Goal: Task Accomplishment & Management: Use online tool/utility

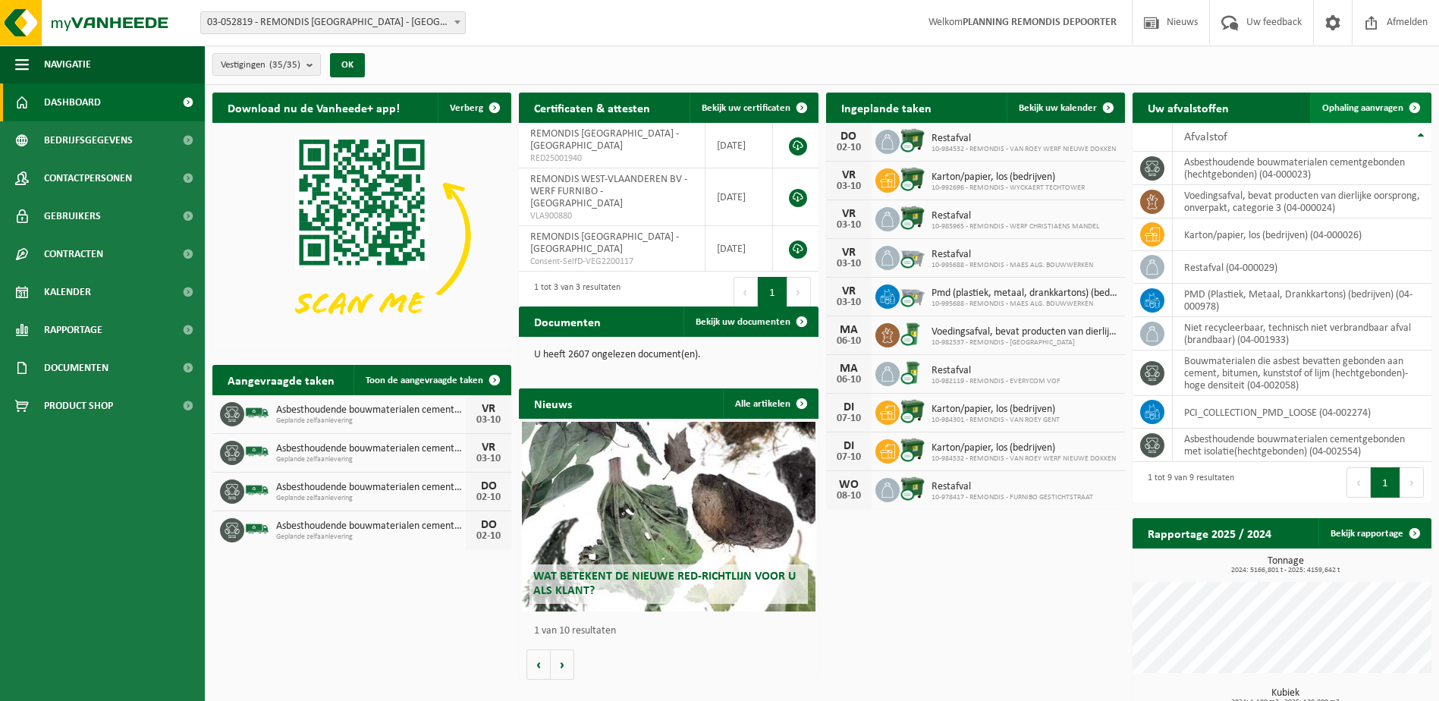
drag, startPoint x: 1376, startPoint y: 108, endPoint x: 1342, endPoint y: 116, distance: 35.1
click at [1376, 108] on span "Ophaling aanvragen" at bounding box center [1362, 108] width 81 height 10
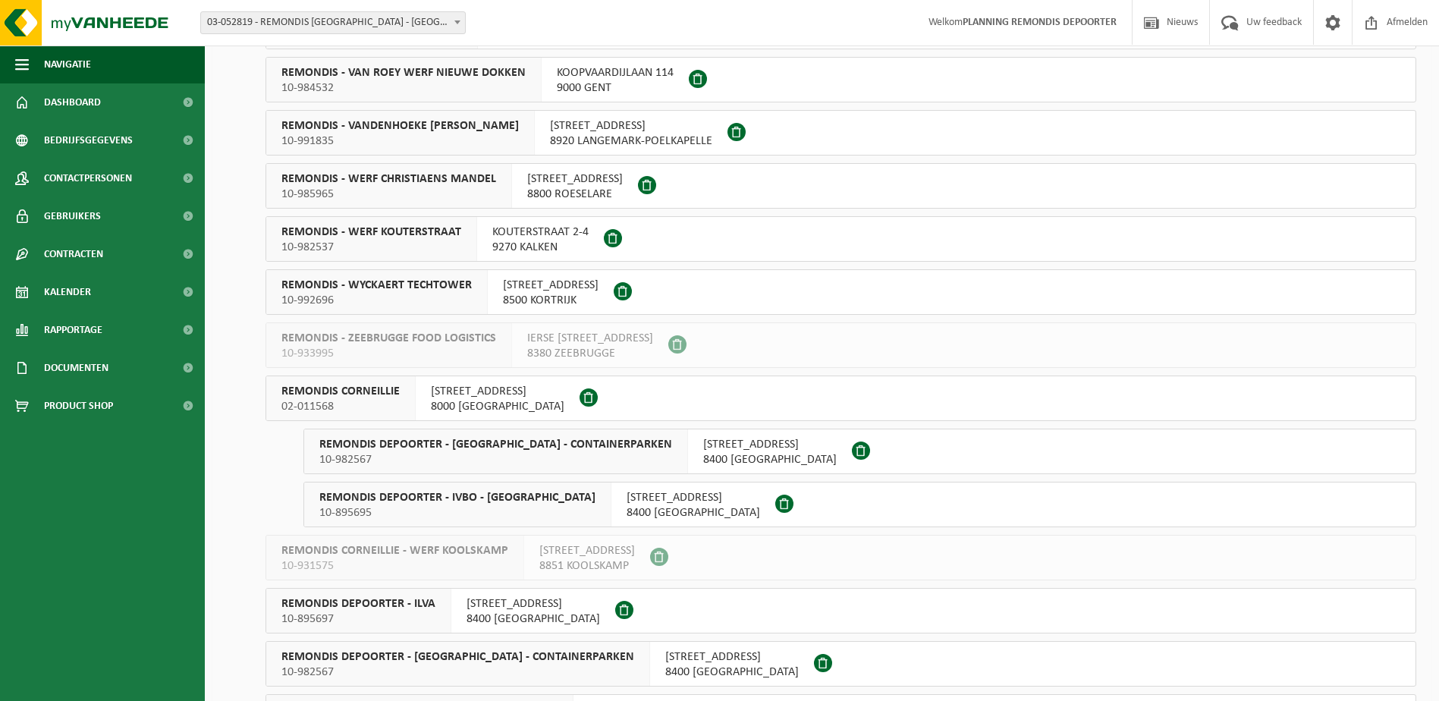
scroll to position [986, 0]
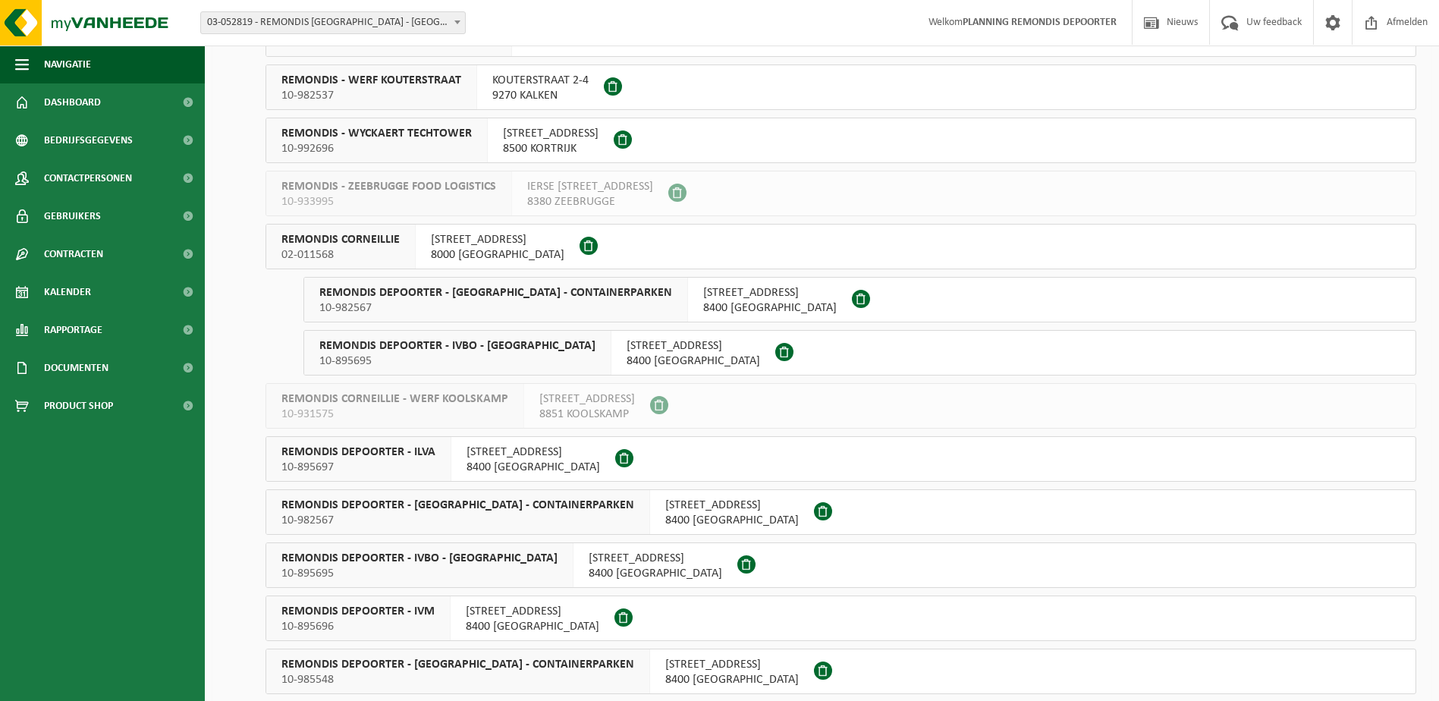
click at [481, 293] on span "REMONDIS DEPOORTER - IVBO - CONTAINERPARKEN" at bounding box center [495, 292] width 353 height 15
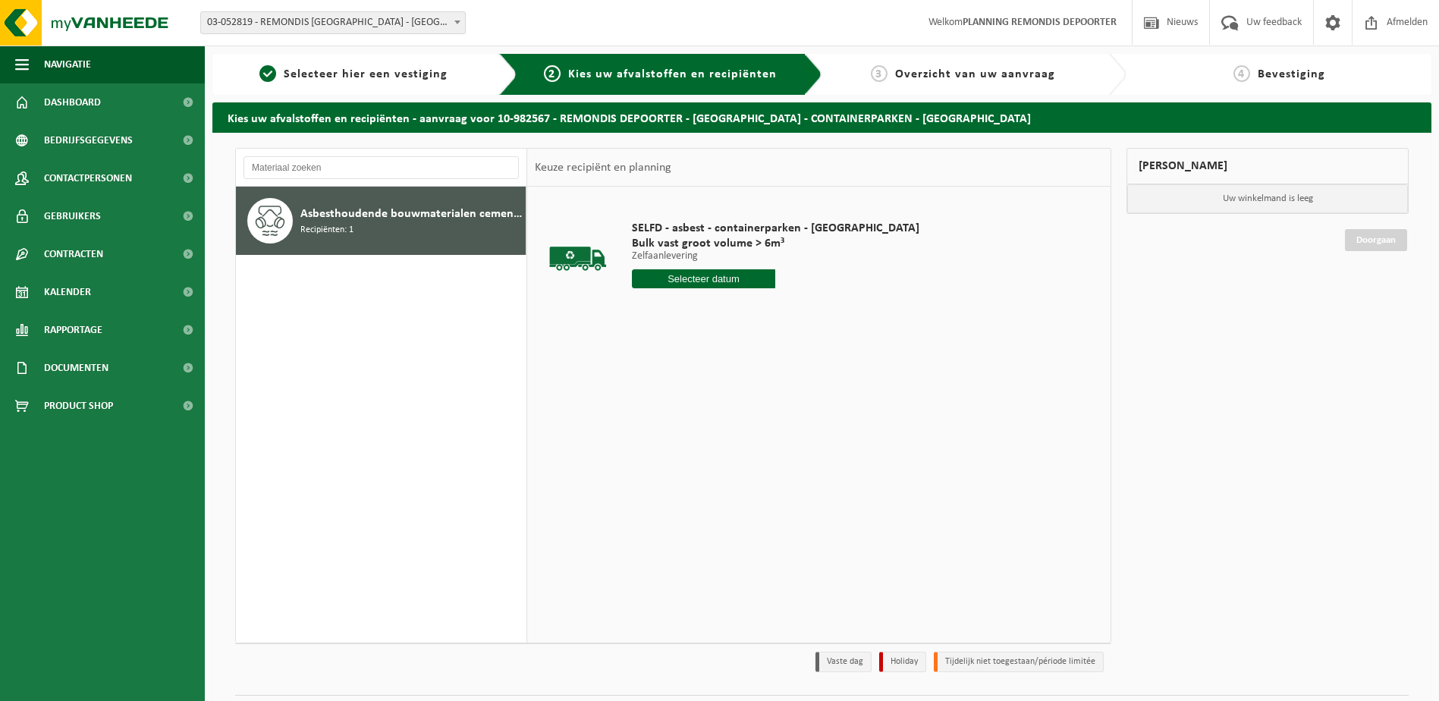
click at [701, 275] on input "text" at bounding box center [704, 278] width 144 height 19
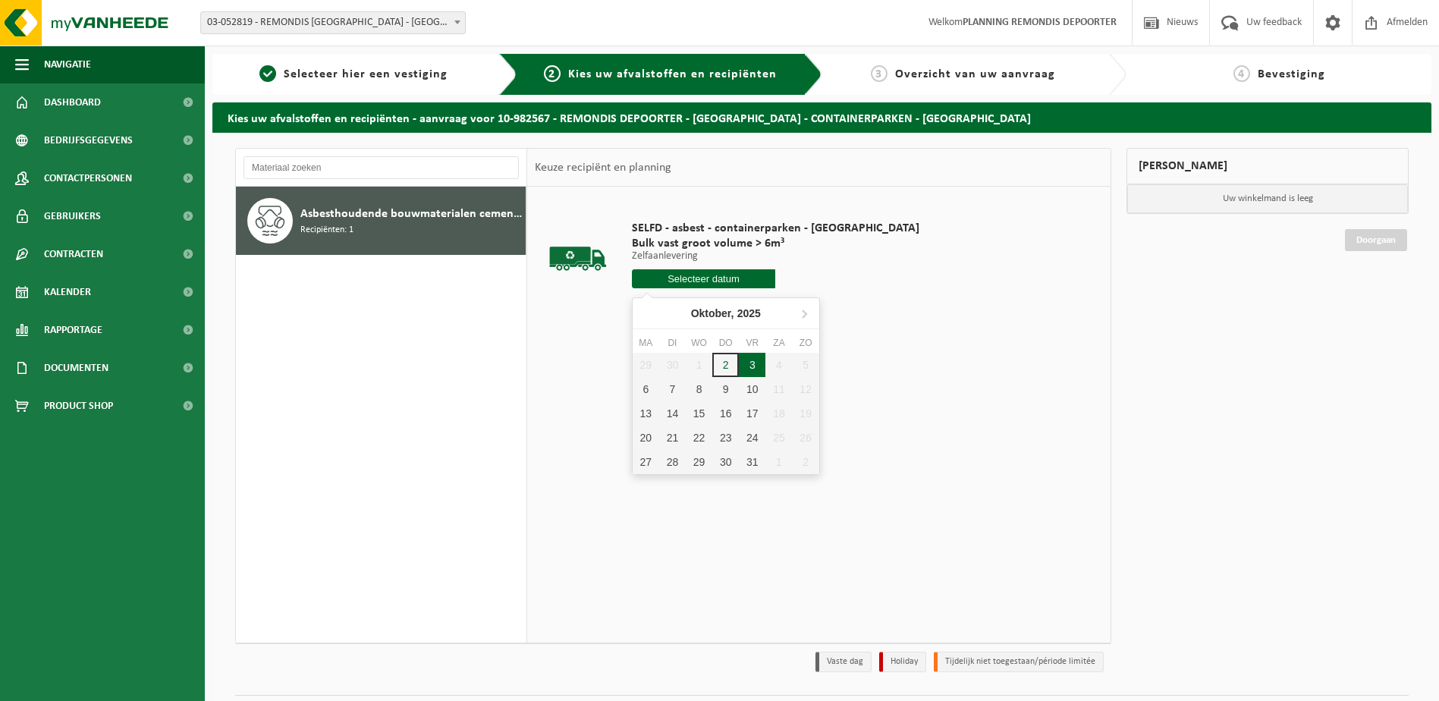
click at [742, 372] on div "3" at bounding box center [752, 365] width 27 height 24
type input "Van 2025-10-03"
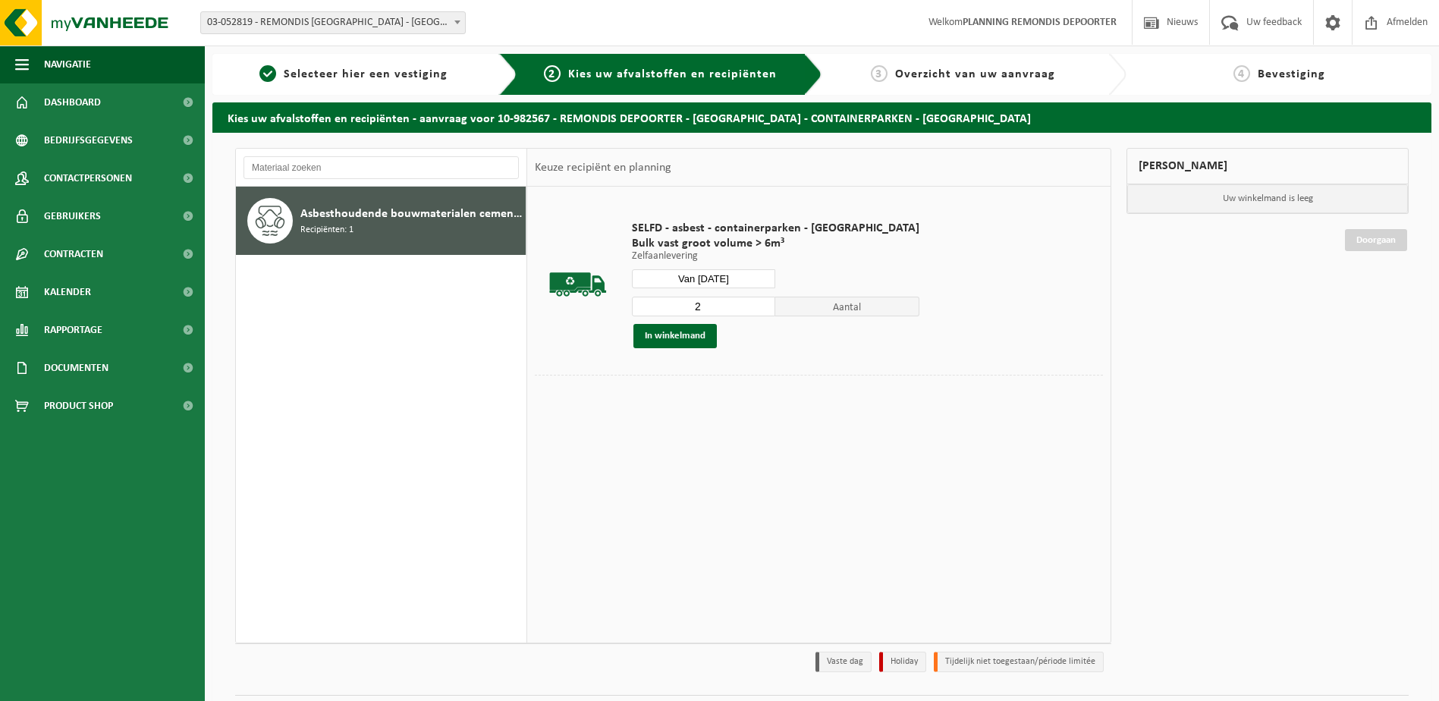
type input "2"
click at [723, 305] on input "2" at bounding box center [704, 307] width 144 height 20
click at [679, 334] on button "In winkelmand" at bounding box center [674, 336] width 83 height 24
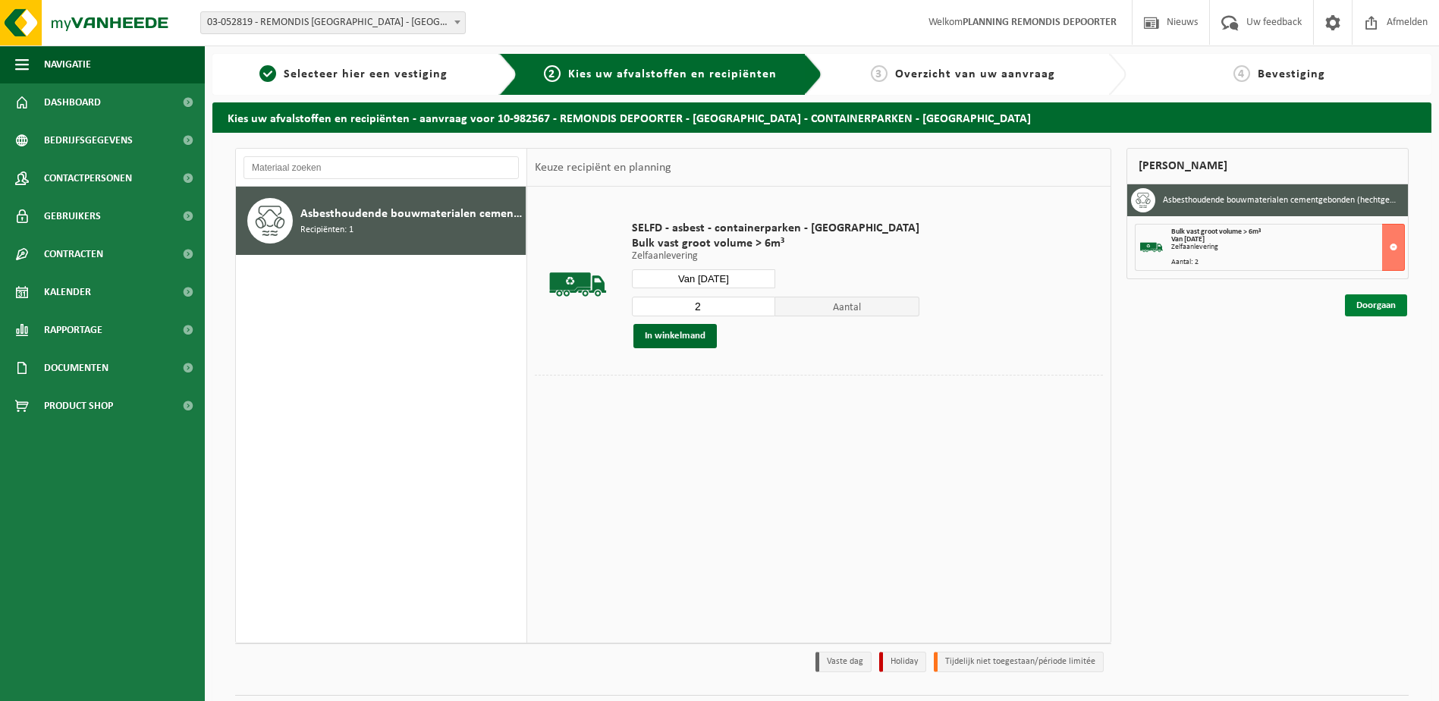
click at [1373, 309] on link "Doorgaan" at bounding box center [1376, 305] width 62 height 22
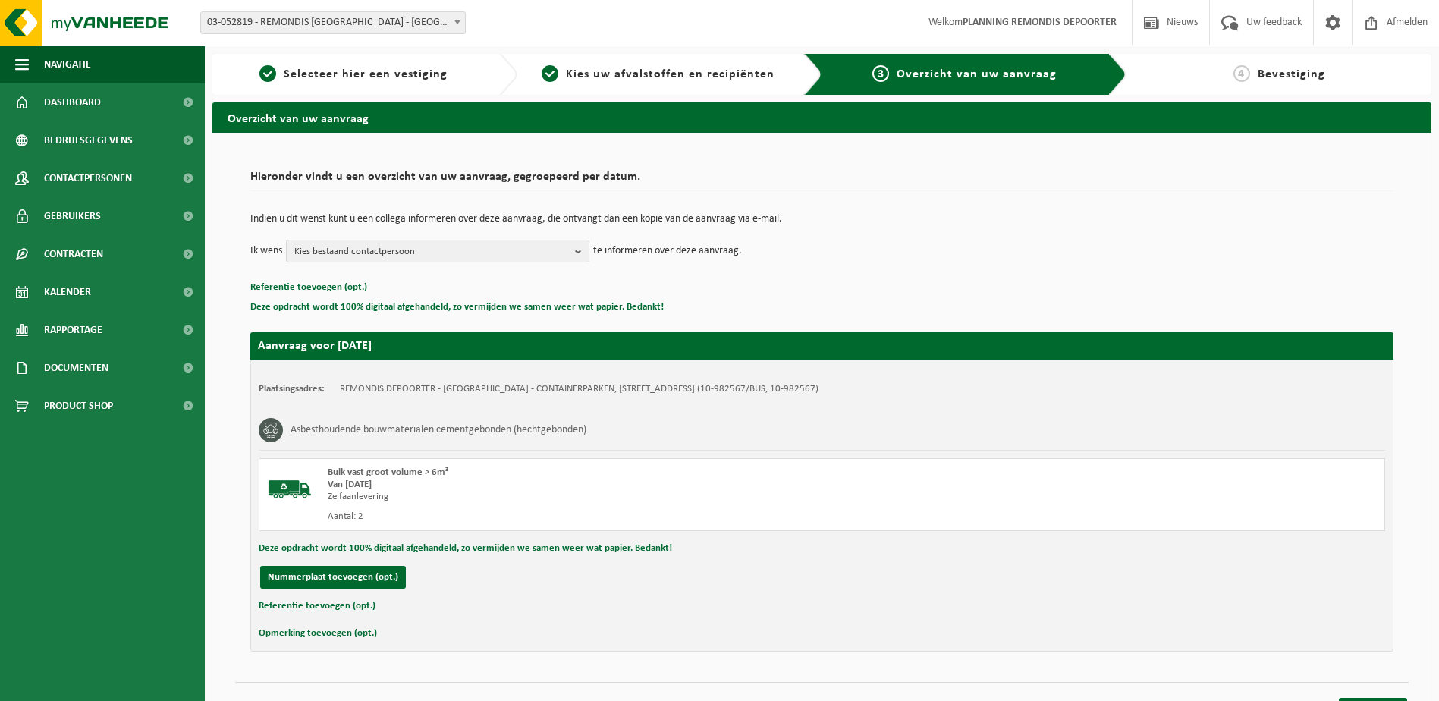
scroll to position [27, 0]
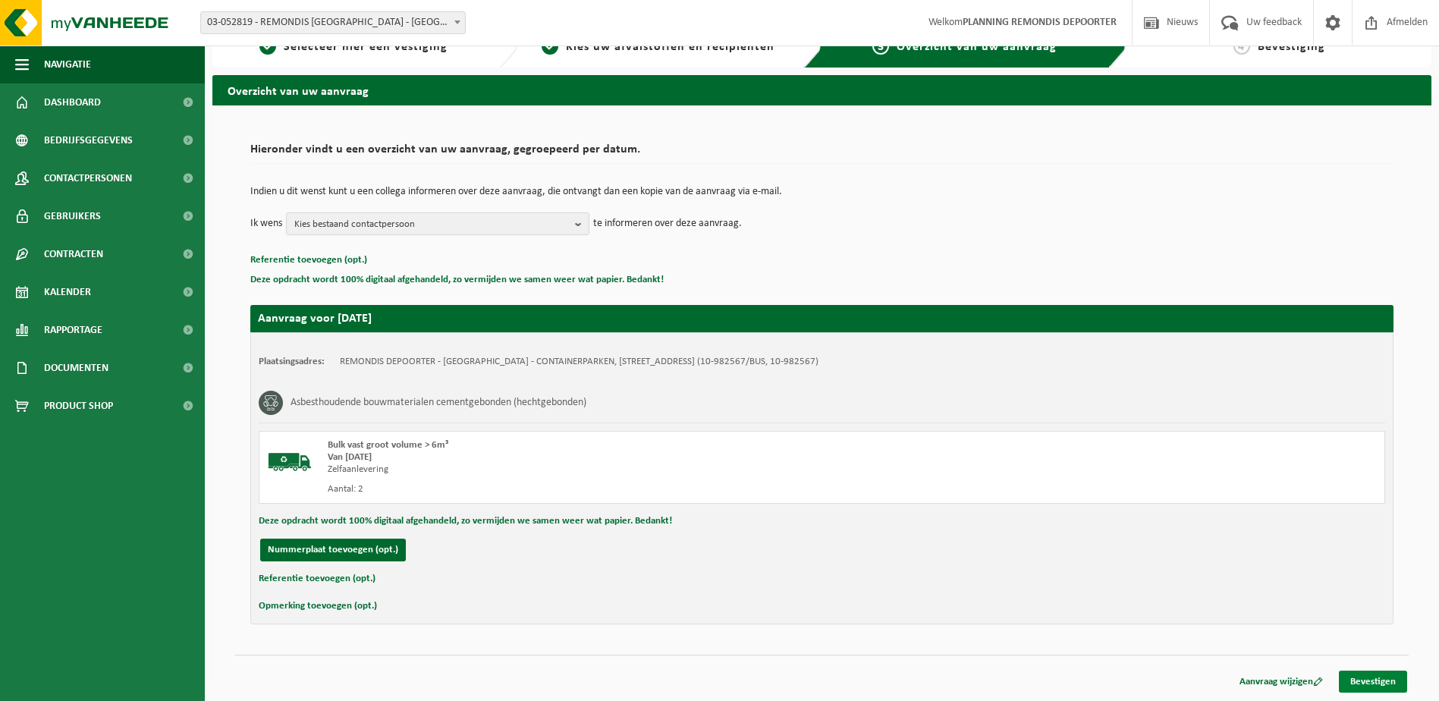
click at [1376, 680] on link "Bevestigen" at bounding box center [1372, 681] width 68 height 22
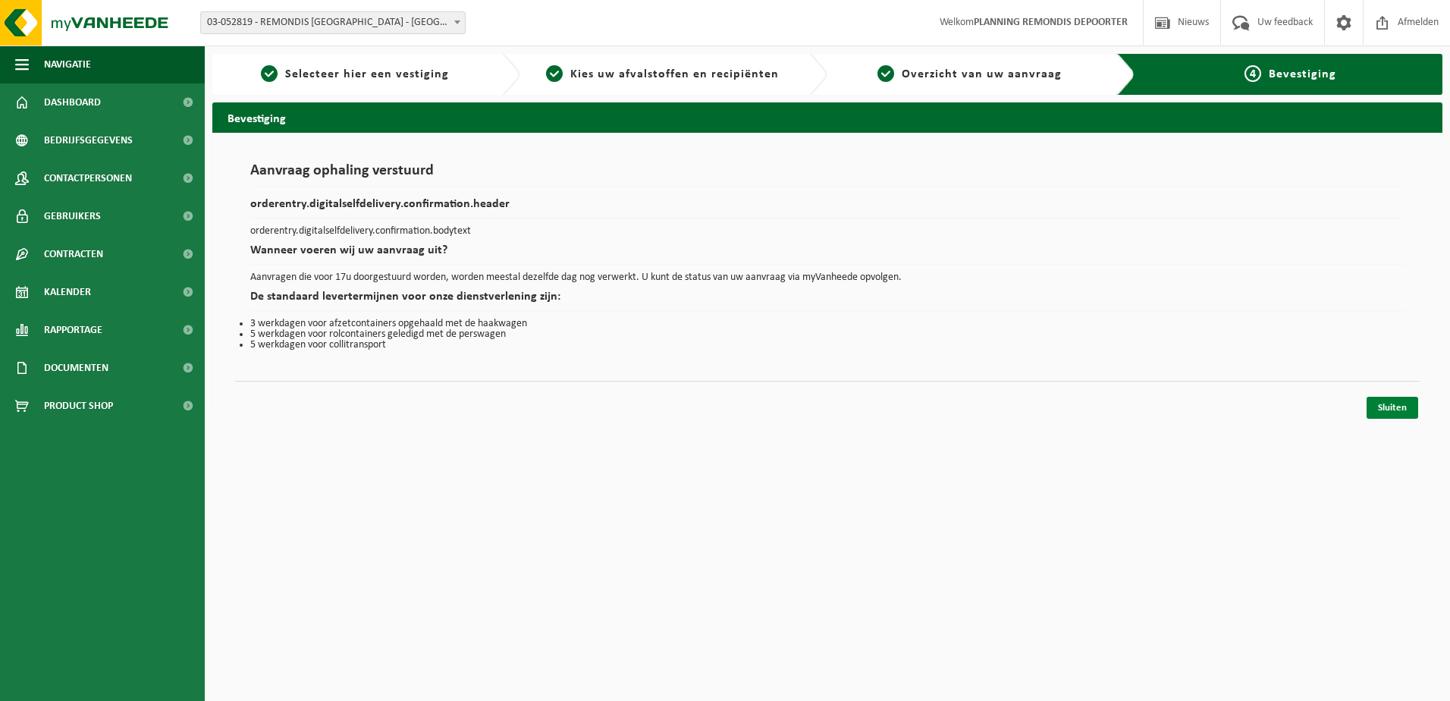
click at [1391, 416] on link "Sluiten" at bounding box center [1393, 408] width 52 height 22
